Goal: Transaction & Acquisition: Book appointment/travel/reservation

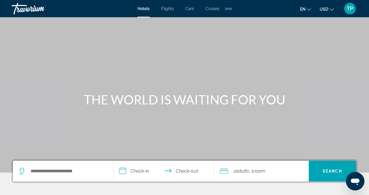
click at [169, 9] on span "Flights" at bounding box center [167, 8] width 13 height 5
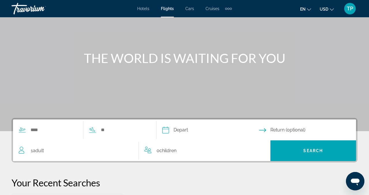
scroll to position [46, 0]
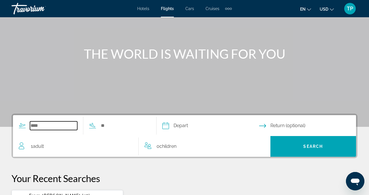
click at [39, 127] on input "Search widget" at bounding box center [53, 126] width 47 height 9
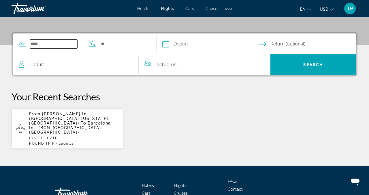
scroll to position [141, 0]
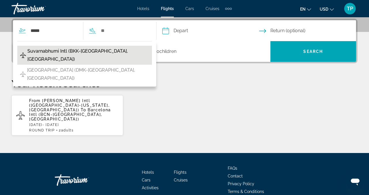
click at [95, 52] on span "Suvarnabhumi Intl (BKK-[GEOGRAPHIC_DATA], [GEOGRAPHIC_DATA])" at bounding box center [88, 55] width 122 height 16
type input "**********"
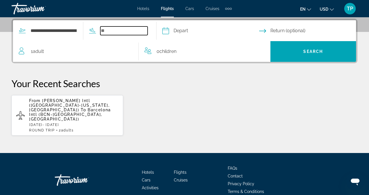
click at [112, 31] on input "Search widget" at bounding box center [123, 31] width 47 height 9
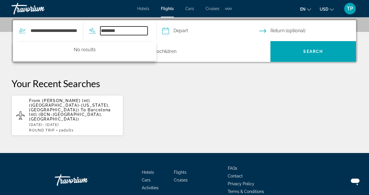
type input "********"
click at [83, 108] on span "Barcelona Intl (BCN-[GEOGRAPHIC_DATA], [GEOGRAPHIC_DATA])" at bounding box center [70, 115] width 82 height 14
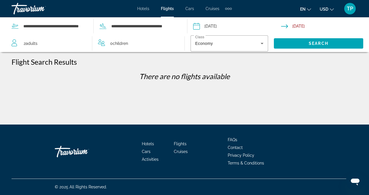
click at [196, 27] on input "Depart date: May 27, 2024" at bounding box center [237, 27] width 90 height 19
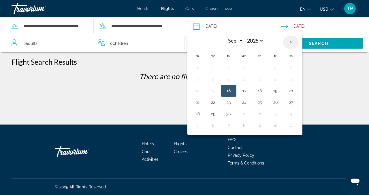
click at [290, 43] on th "Next month" at bounding box center [291, 42] width 16 height 13
select select "**"
click at [289, 93] on button "15" at bounding box center [290, 91] width 9 height 8
type input "**********"
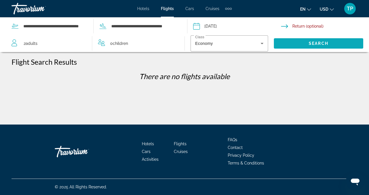
click at [293, 44] on span "Search widget" at bounding box center [318, 44] width 89 height 14
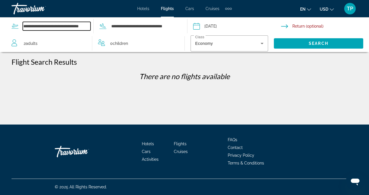
click at [35, 26] on input "**********" at bounding box center [57, 26] width 68 height 9
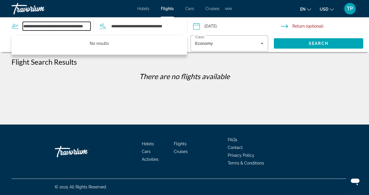
type input "**********"
drag, startPoint x: 23, startPoint y: 26, endPoint x: 125, endPoint y: 24, distance: 102.4
click at [125, 24] on div "**********" at bounding box center [95, 26] width 167 height 17
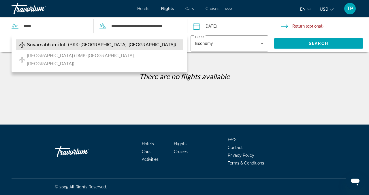
click at [98, 46] on span "Suvarnabhumi Intl (BKK-[GEOGRAPHIC_DATA], [GEOGRAPHIC_DATA])" at bounding box center [101, 45] width 149 height 8
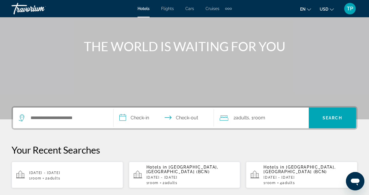
scroll to position [55, 0]
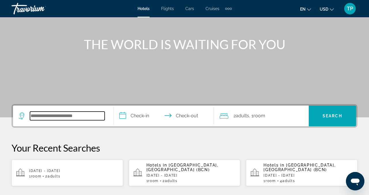
click at [80, 118] on input "Search widget" at bounding box center [67, 116] width 75 height 9
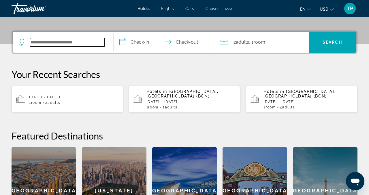
scroll to position [141, 0]
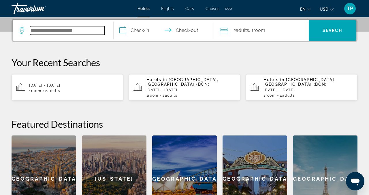
click at [61, 33] on input "Search widget" at bounding box center [67, 30] width 75 height 9
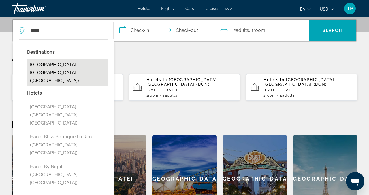
click at [60, 64] on button "[GEOGRAPHIC_DATA], [GEOGRAPHIC_DATA] ([GEOGRAPHIC_DATA])" at bounding box center [67, 72] width 81 height 27
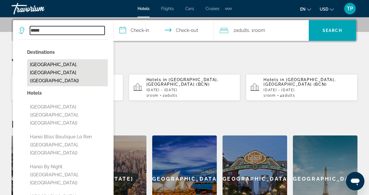
type input "**********"
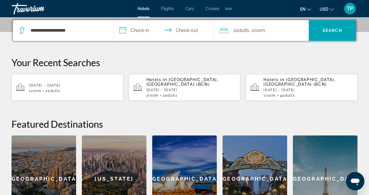
click at [140, 29] on input "**********" at bounding box center [165, 31] width 103 height 22
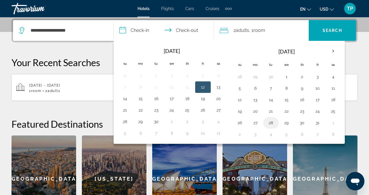
click at [269, 126] on button "28" at bounding box center [270, 123] width 9 height 8
click at [193, 30] on input "**********" at bounding box center [165, 31] width 103 height 22
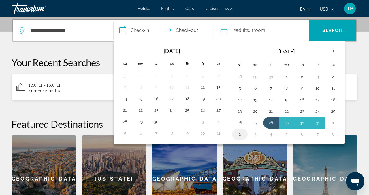
click at [241, 136] on button "2" at bounding box center [239, 135] width 9 height 8
type input "**********"
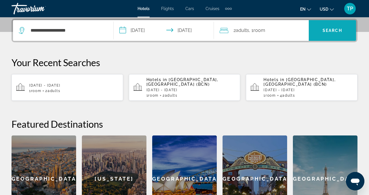
click at [328, 29] on span "Search" at bounding box center [333, 30] width 20 height 5
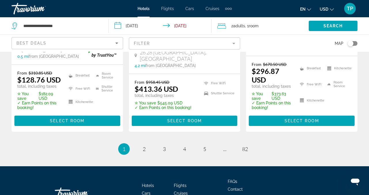
scroll to position [837, 0]
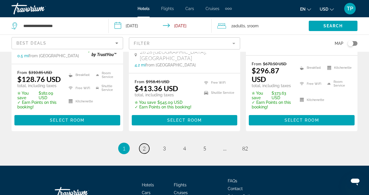
click at [143, 146] on span "2" at bounding box center [144, 149] width 3 height 6
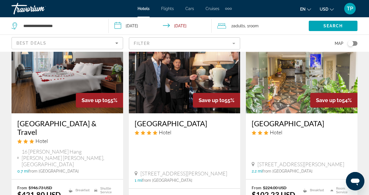
scroll to position [19, 0]
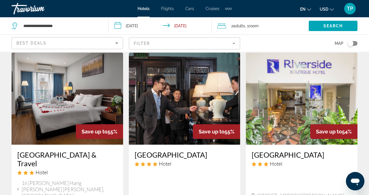
click at [186, 97] on img "Main content" at bounding box center [185, 99] width 112 height 92
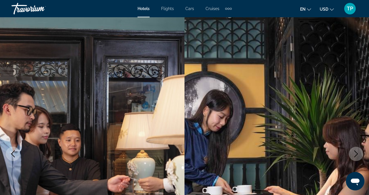
click at [356, 155] on icon "Next image" at bounding box center [356, 154] width 4 height 7
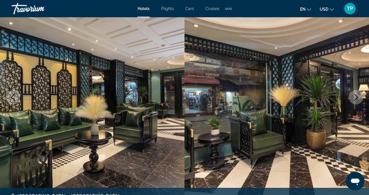
scroll to position [57, 0]
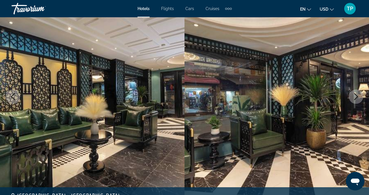
click at [356, 99] on icon "Next image" at bounding box center [356, 96] width 4 height 7
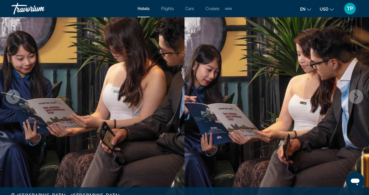
click at [356, 99] on icon "Next image" at bounding box center [356, 96] width 4 height 7
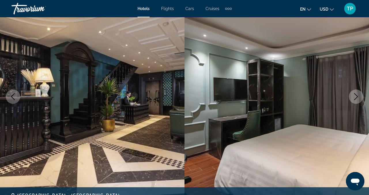
click at [356, 99] on icon "Next image" at bounding box center [356, 96] width 4 height 7
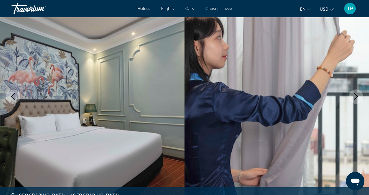
click at [356, 99] on icon "Next image" at bounding box center [356, 96] width 4 height 7
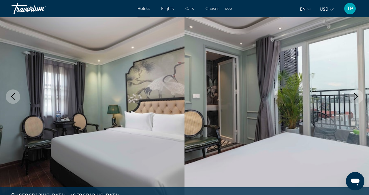
click at [356, 99] on icon "Next image" at bounding box center [356, 96] width 4 height 7
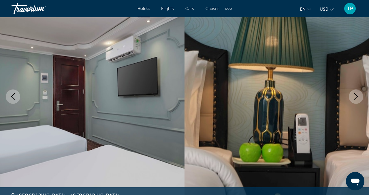
click at [356, 99] on icon "Next image" at bounding box center [356, 96] width 4 height 7
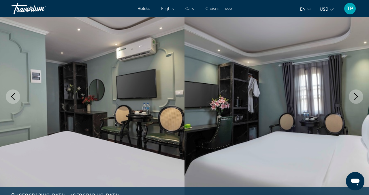
click at [356, 99] on icon "Next image" at bounding box center [356, 96] width 4 height 7
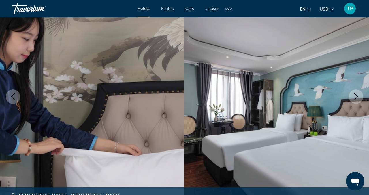
click at [356, 99] on icon "Next image" at bounding box center [356, 96] width 4 height 7
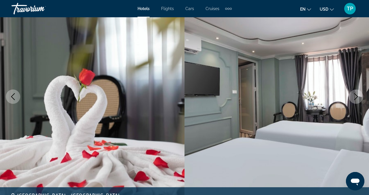
click at [356, 99] on icon "Next image" at bounding box center [356, 96] width 4 height 7
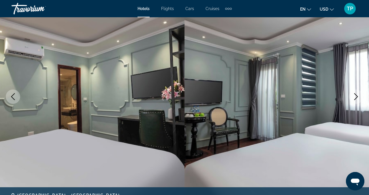
click at [356, 99] on icon "Next image" at bounding box center [356, 96] width 4 height 7
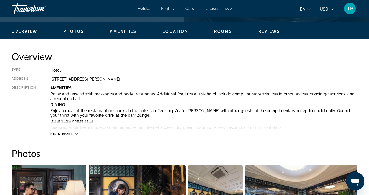
scroll to position [270, 0]
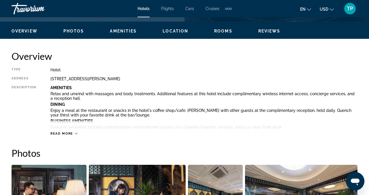
click at [76, 134] on icon "Main content" at bounding box center [76, 133] width 3 height 3
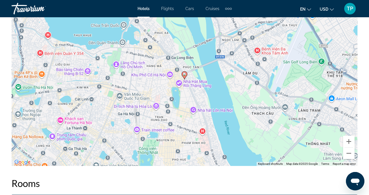
scroll to position [936, 0]
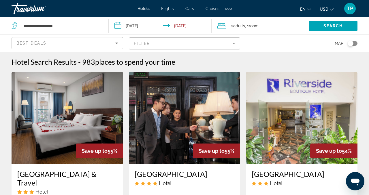
click at [235, 42] on mat-form-field "Filter" at bounding box center [185, 43] width 112 height 12
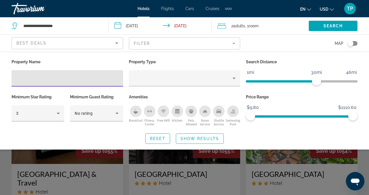
click at [138, 113] on icon "Breakfast" at bounding box center [136, 111] width 5 height 5
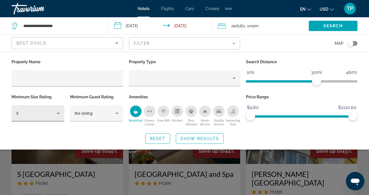
click at [57, 114] on icon "Hotel Filters" at bounding box center [58, 113] width 7 height 7
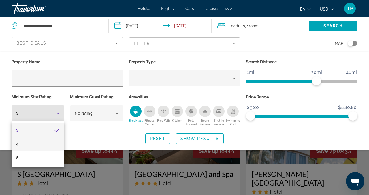
click at [53, 144] on mat-option "4" at bounding box center [38, 145] width 53 height 14
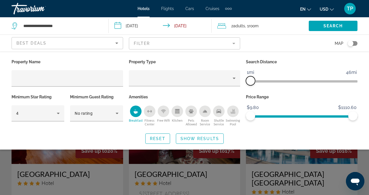
drag, startPoint x: 317, startPoint y: 79, endPoint x: 253, endPoint y: 83, distance: 64.1
click at [252, 83] on span "ngx-slider" at bounding box center [250, 80] width 9 height 9
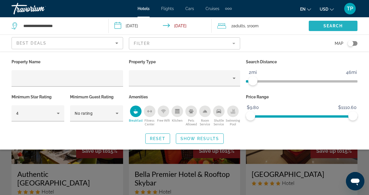
click at [324, 27] on span "Search" at bounding box center [334, 26] width 20 height 5
click at [334, 25] on span "Search" at bounding box center [334, 26] width 20 height 5
click at [366, 160] on div "Search widget" at bounding box center [184, 141] width 369 height 109
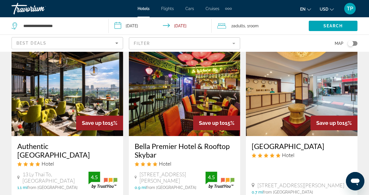
scroll to position [26, 0]
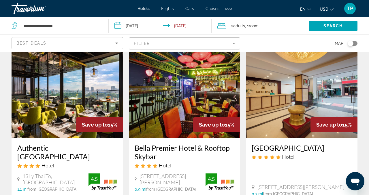
click at [305, 100] on img "Main content" at bounding box center [302, 92] width 112 height 92
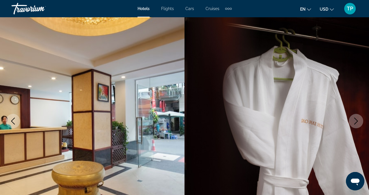
scroll to position [34, 0]
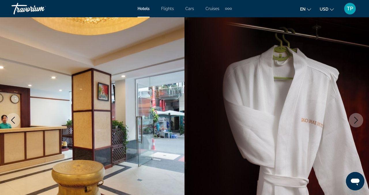
click at [357, 119] on icon "Next image" at bounding box center [356, 120] width 7 height 7
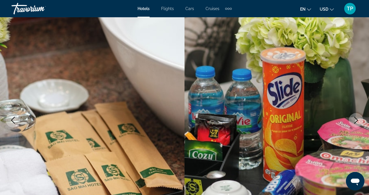
click at [354, 121] on icon "Next image" at bounding box center [356, 120] width 7 height 7
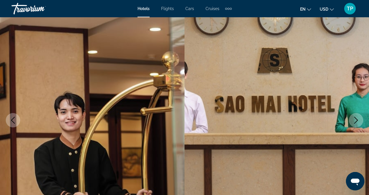
click at [354, 121] on icon "Next image" at bounding box center [356, 120] width 7 height 7
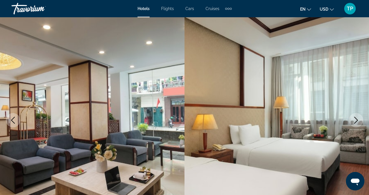
click at [354, 121] on icon "Next image" at bounding box center [356, 120] width 7 height 7
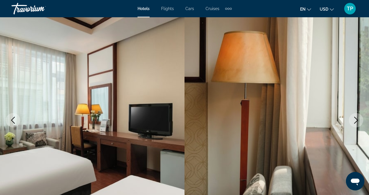
click at [354, 121] on icon "Next image" at bounding box center [356, 120] width 7 height 7
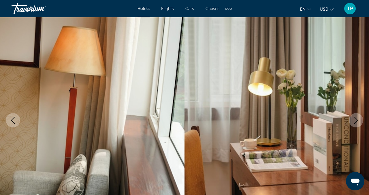
click at [354, 121] on icon "Next image" at bounding box center [356, 120] width 7 height 7
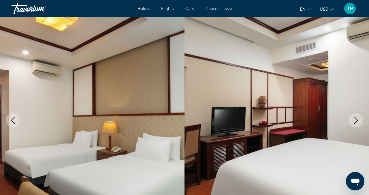
click at [354, 121] on icon "Next image" at bounding box center [356, 120] width 7 height 7
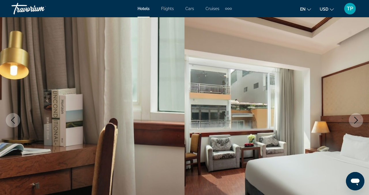
click at [354, 121] on icon "Next image" at bounding box center [356, 120] width 7 height 7
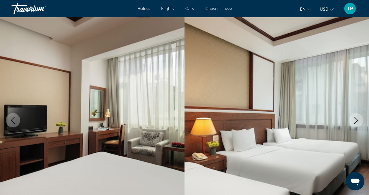
click at [355, 121] on icon "Next image" at bounding box center [356, 120] width 7 height 7
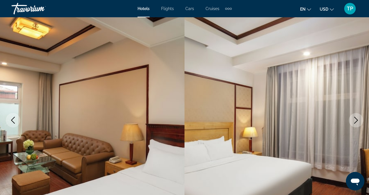
click at [355, 121] on icon "Next image" at bounding box center [356, 120] width 7 height 7
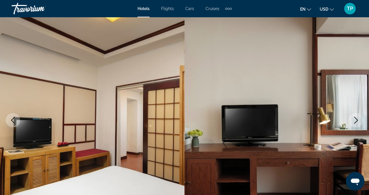
click at [355, 121] on icon "Next image" at bounding box center [356, 120] width 7 height 7
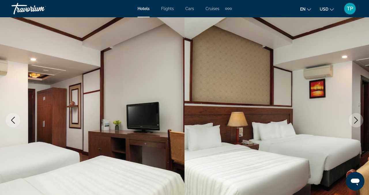
click at [355, 121] on icon "Next image" at bounding box center [356, 120] width 7 height 7
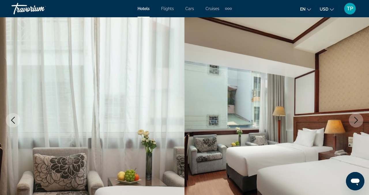
click at [355, 121] on icon "Next image" at bounding box center [356, 120] width 7 height 7
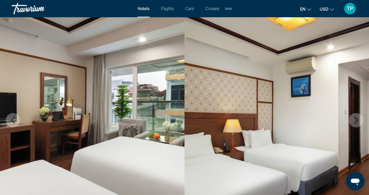
click at [355, 121] on icon "Next image" at bounding box center [356, 120] width 7 height 7
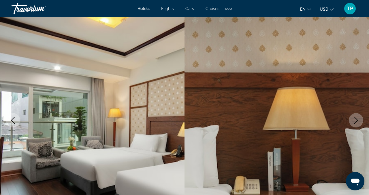
click at [355, 121] on icon "Next image" at bounding box center [356, 120] width 7 height 7
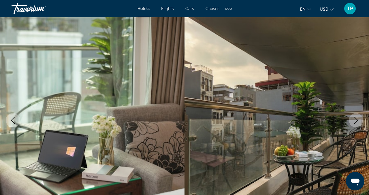
click at [355, 121] on icon "Next image" at bounding box center [356, 120] width 7 height 7
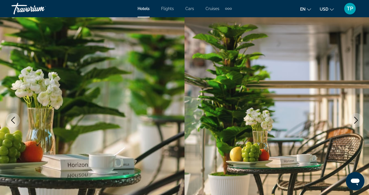
click at [355, 121] on icon "Next image" at bounding box center [356, 120] width 7 height 7
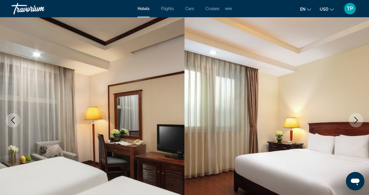
click at [355, 121] on icon "Next image" at bounding box center [356, 120] width 7 height 7
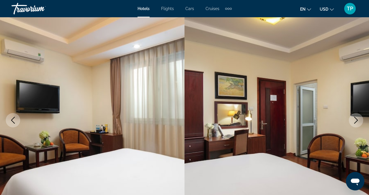
click at [355, 121] on icon "Next image" at bounding box center [356, 120] width 7 height 7
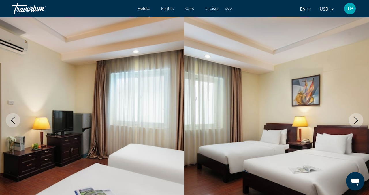
click at [355, 121] on icon "Next image" at bounding box center [356, 120] width 7 height 7
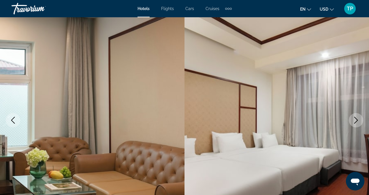
click at [356, 121] on icon "Next image" at bounding box center [356, 120] width 7 height 7
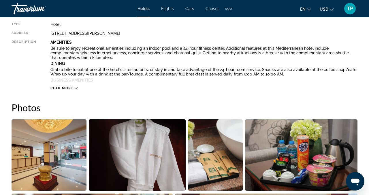
scroll to position [321, 0]
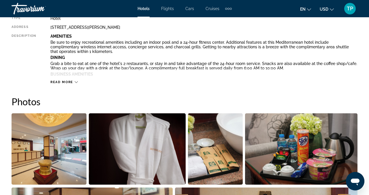
click at [79, 75] on div "Read more" at bounding box center [203, 77] width 307 height 16
click at [75, 82] on icon "Main content" at bounding box center [76, 82] width 3 height 3
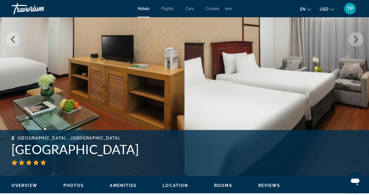
scroll to position [0, 0]
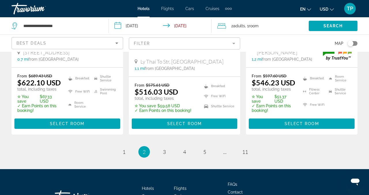
scroll to position [852, 0]
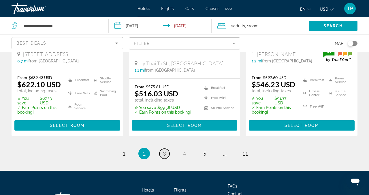
click at [164, 151] on span "3" at bounding box center [164, 154] width 3 height 6
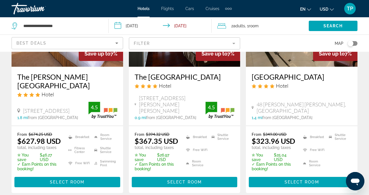
scroll to position [790, 0]
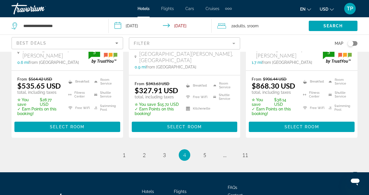
scroll to position [850, 0]
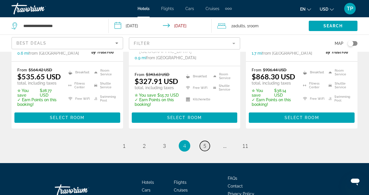
click at [203, 141] on link "page 5" at bounding box center [205, 146] width 10 height 10
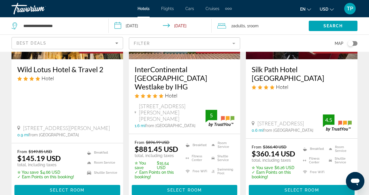
scroll to position [786, 0]
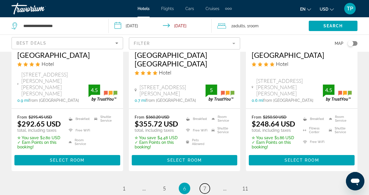
scroll to position [826, 0]
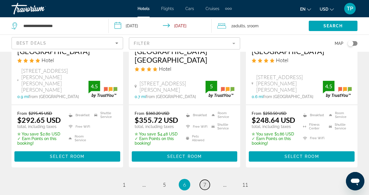
click at [204, 182] on span "7" at bounding box center [204, 185] width 3 height 6
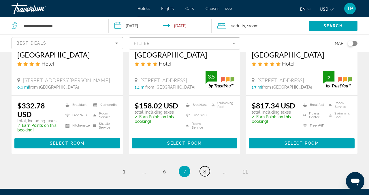
scroll to position [809, 0]
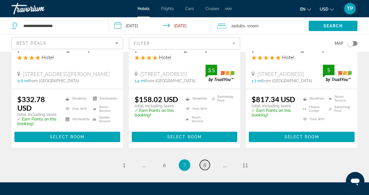
click at [202, 160] on link "page 8" at bounding box center [205, 165] width 10 height 10
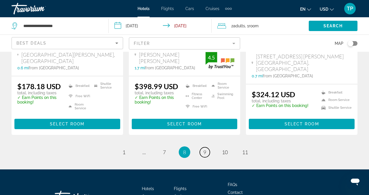
scroll to position [810, 0]
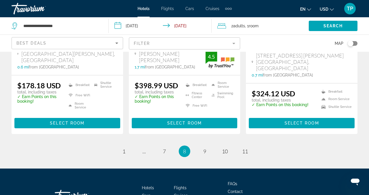
click at [210, 146] on li "page 9" at bounding box center [205, 152] width 12 height 12
click at [204, 148] on span "9" at bounding box center [204, 151] width 3 height 6
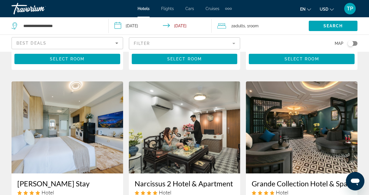
scroll to position [446, 0]
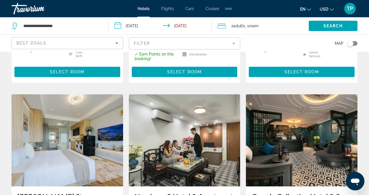
click at [191, 131] on img "Main content" at bounding box center [185, 141] width 112 height 92
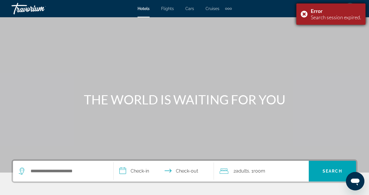
click at [304, 14] on div "Error Search session expired." at bounding box center [330, 13] width 69 height 21
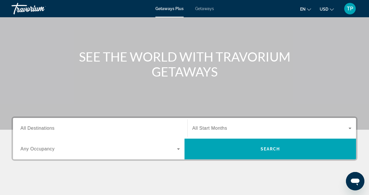
scroll to position [39, 0]
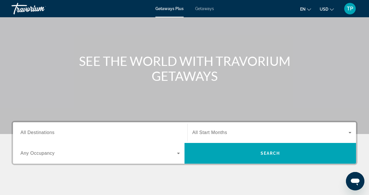
click at [47, 134] on span "All Destinations" at bounding box center [37, 132] width 34 height 5
click at [47, 134] on input "Destination All Destinations" at bounding box center [99, 133] width 159 height 7
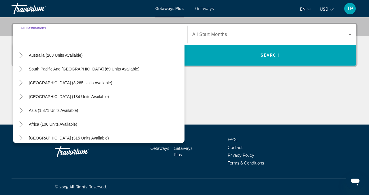
scroll to position [93, 0]
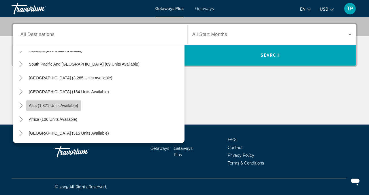
click at [60, 106] on span "Asia (1,871 units available)" at bounding box center [53, 106] width 49 height 5
type input "**********"
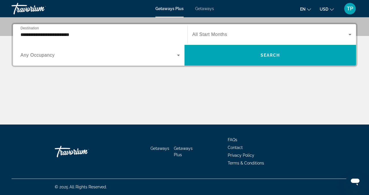
click at [52, 54] on span "Any Occupancy" at bounding box center [37, 55] width 34 height 5
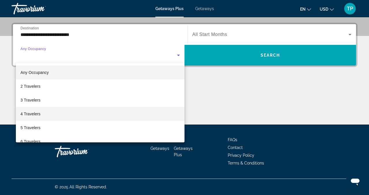
click at [35, 116] on span "4 Travelers" at bounding box center [30, 114] width 20 height 7
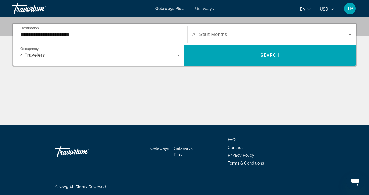
click at [220, 34] on span "All Start Months" at bounding box center [209, 34] width 35 height 5
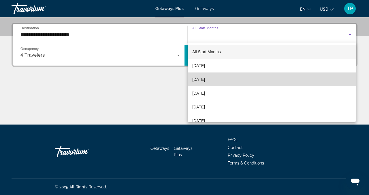
click at [205, 79] on span "October 2025" at bounding box center [198, 79] width 13 height 7
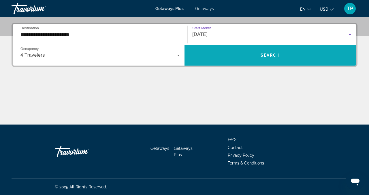
click at [264, 57] on span "Search" at bounding box center [271, 55] width 20 height 5
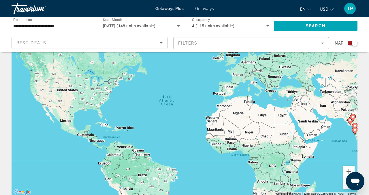
scroll to position [32, 0]
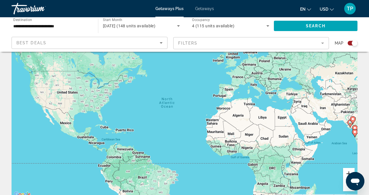
click at [349, 171] on button "Zoom in" at bounding box center [349, 174] width 12 height 12
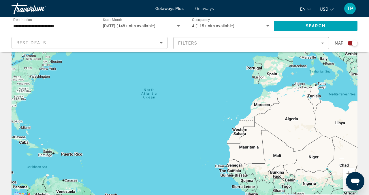
click at [346, 187] on button "Zoom out" at bounding box center [349, 186] width 12 height 12
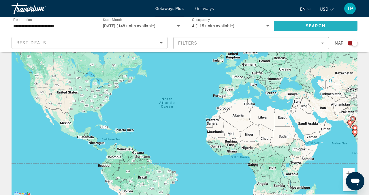
click at [309, 27] on span "Search" at bounding box center [316, 26] width 20 height 5
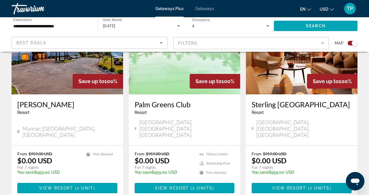
scroll to position [893, 0]
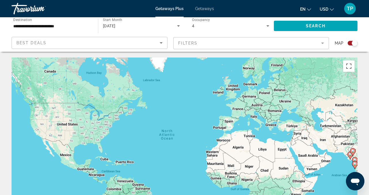
click at [63, 41] on div "Best Deals" at bounding box center [87, 43] width 143 height 7
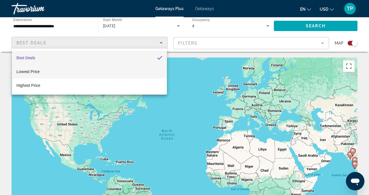
click at [40, 72] on mat-option "Lowest Price" at bounding box center [89, 72] width 155 height 14
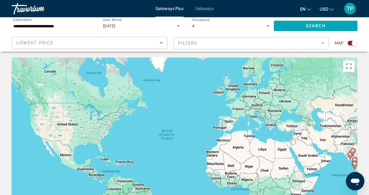
click at [248, 46] on mat-form-field "Filters" at bounding box center [251, 43] width 156 height 12
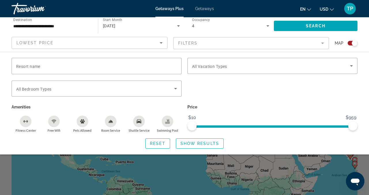
click at [167, 176] on div "Search widget" at bounding box center [184, 141] width 369 height 109
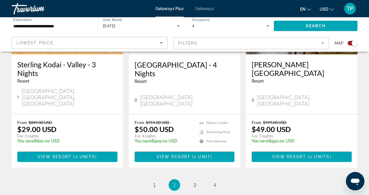
scroll to position [927, 0]
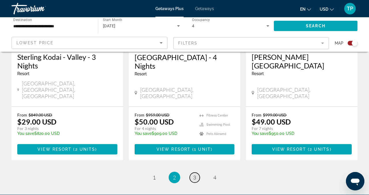
click at [196, 173] on link "page 3" at bounding box center [195, 178] width 10 height 10
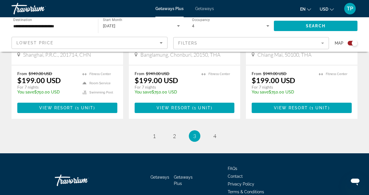
scroll to position [959, 0]
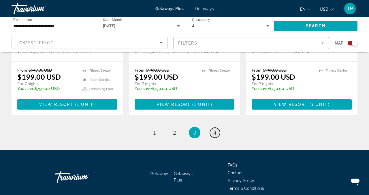
click at [215, 130] on span "4" at bounding box center [214, 133] width 3 height 6
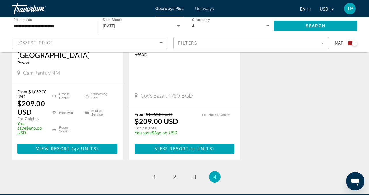
scroll to position [307, 0]
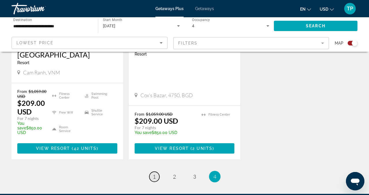
click at [154, 174] on span "1" at bounding box center [154, 177] width 3 height 6
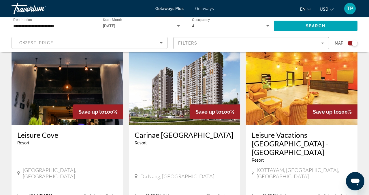
scroll to position [636, 0]
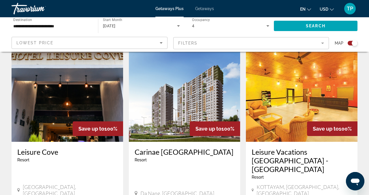
click at [169, 90] on img "Main content" at bounding box center [185, 96] width 112 height 92
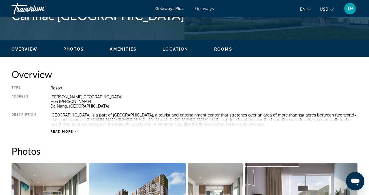
scroll to position [251, 0]
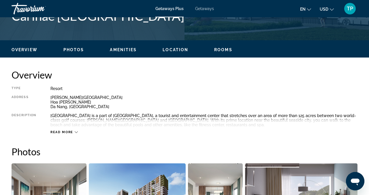
click at [75, 132] on icon "Main content" at bounding box center [76, 132] width 3 height 3
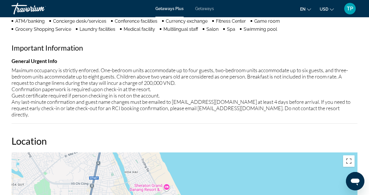
scroll to position [582, 0]
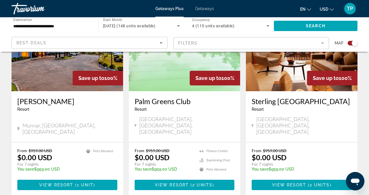
scroll to position [896, 0]
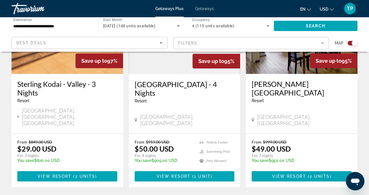
scroll to position [900, 0]
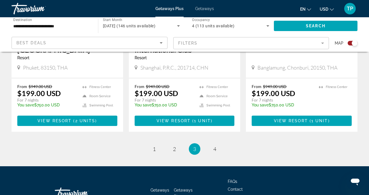
scroll to position [969, 0]
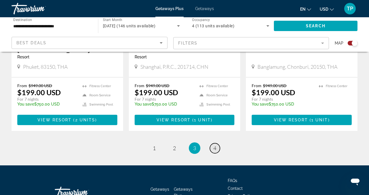
click at [216, 145] on span "4" at bounding box center [214, 148] width 3 height 6
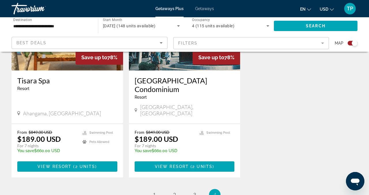
scroll to position [273, 0]
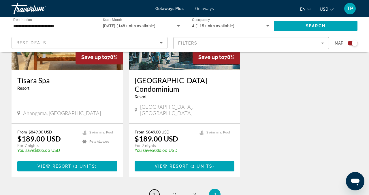
click at [153, 192] on span "1" at bounding box center [154, 195] width 3 height 6
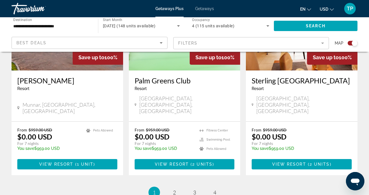
scroll to position [907, 0]
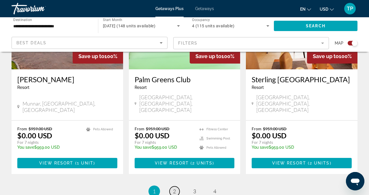
click at [176, 187] on link "page 2" at bounding box center [175, 192] width 10 height 10
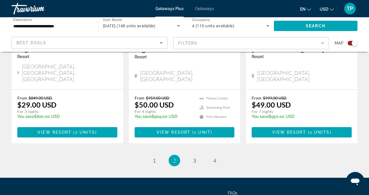
scroll to position [959, 0]
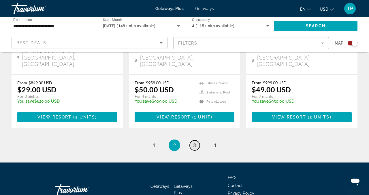
click at [196, 141] on link "page 3" at bounding box center [195, 146] width 10 height 10
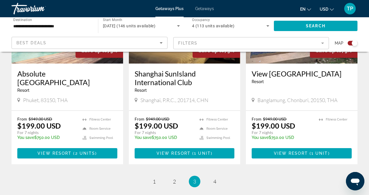
scroll to position [937, 0]
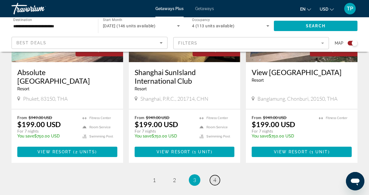
click at [215, 177] on span "4" at bounding box center [214, 180] width 3 height 6
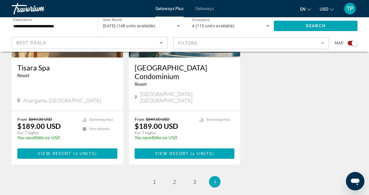
scroll to position [287, 0]
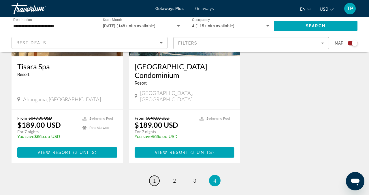
click at [155, 178] on span "1" at bounding box center [154, 181] width 3 height 6
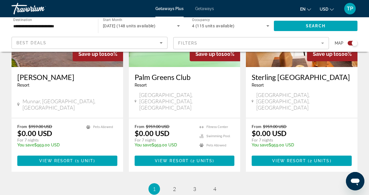
scroll to position [909, 0]
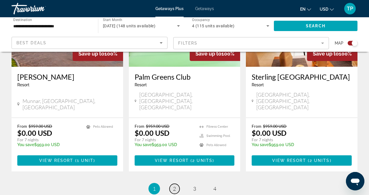
click at [175, 186] on span "2" at bounding box center [174, 189] width 3 height 6
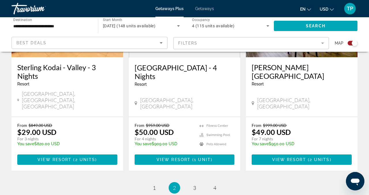
scroll to position [917, 0]
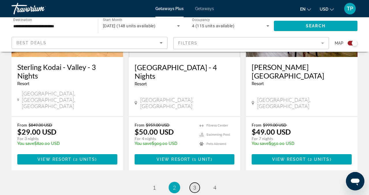
click at [193, 183] on link "page 3" at bounding box center [195, 188] width 10 height 10
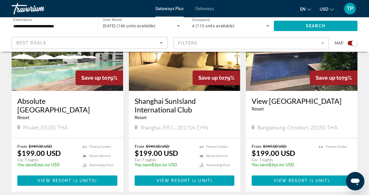
scroll to position [909, 0]
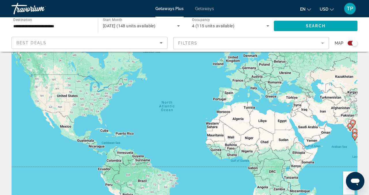
scroll to position [27, 0]
